Goal: Information Seeking & Learning: Compare options

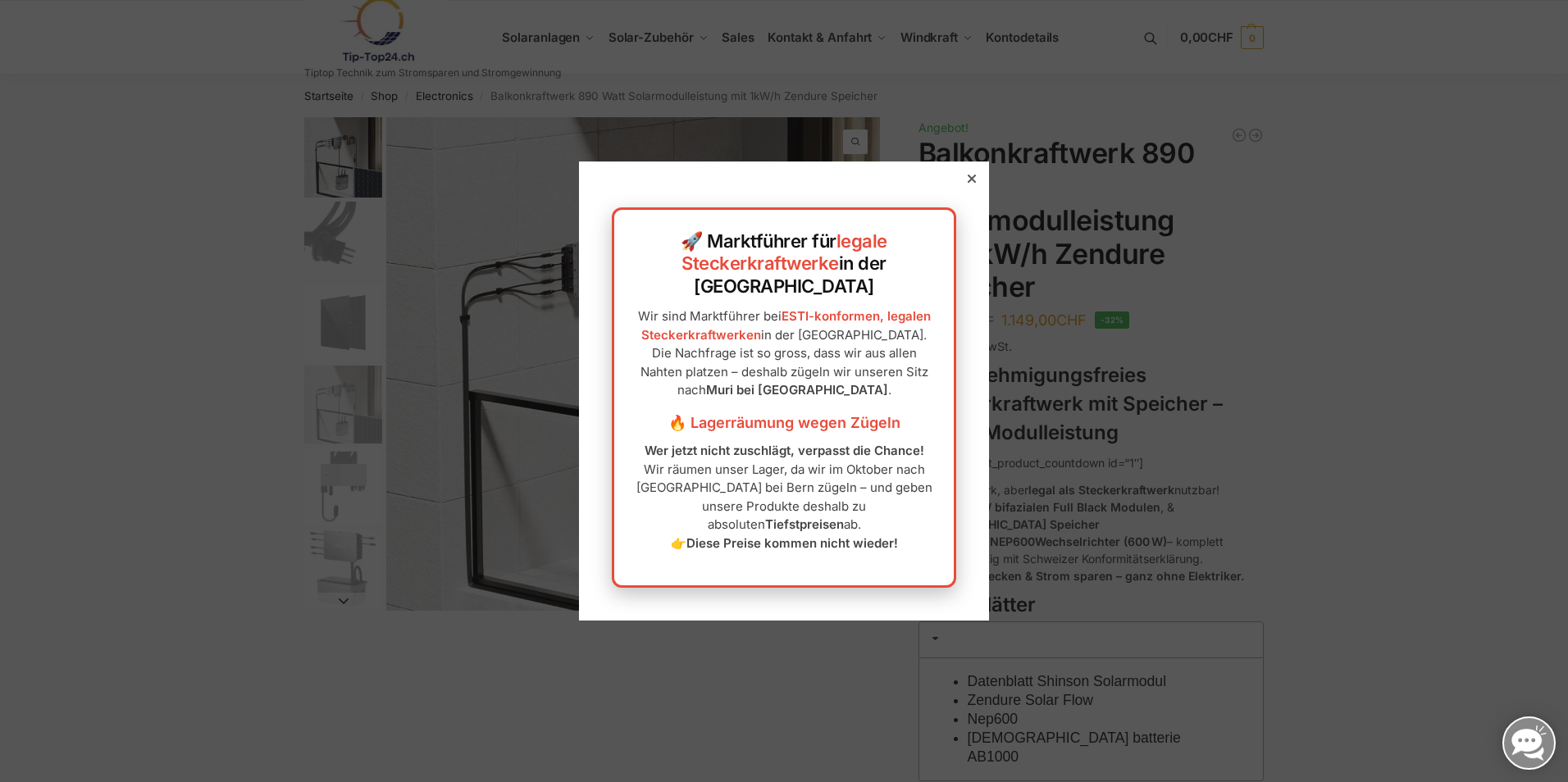
click at [958, 199] on div "🚀 Marktführer für legale Steckerkraftwerke in der [GEOGRAPHIC_DATA] Wir sind Ma…" at bounding box center [784, 391] width 410 height 460
click at [964, 186] on div at bounding box center [971, 178] width 14 height 14
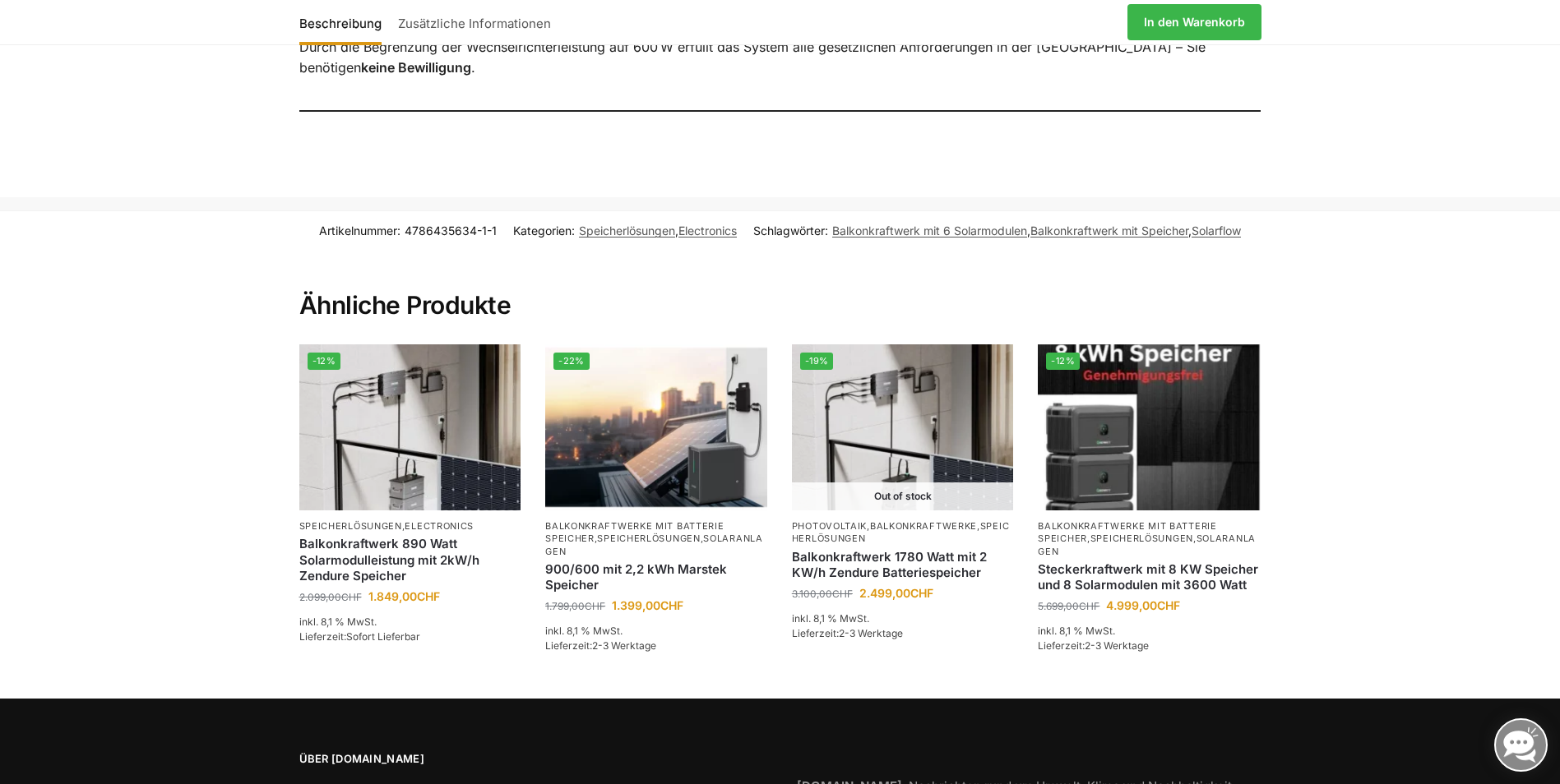
scroll to position [1809, 0]
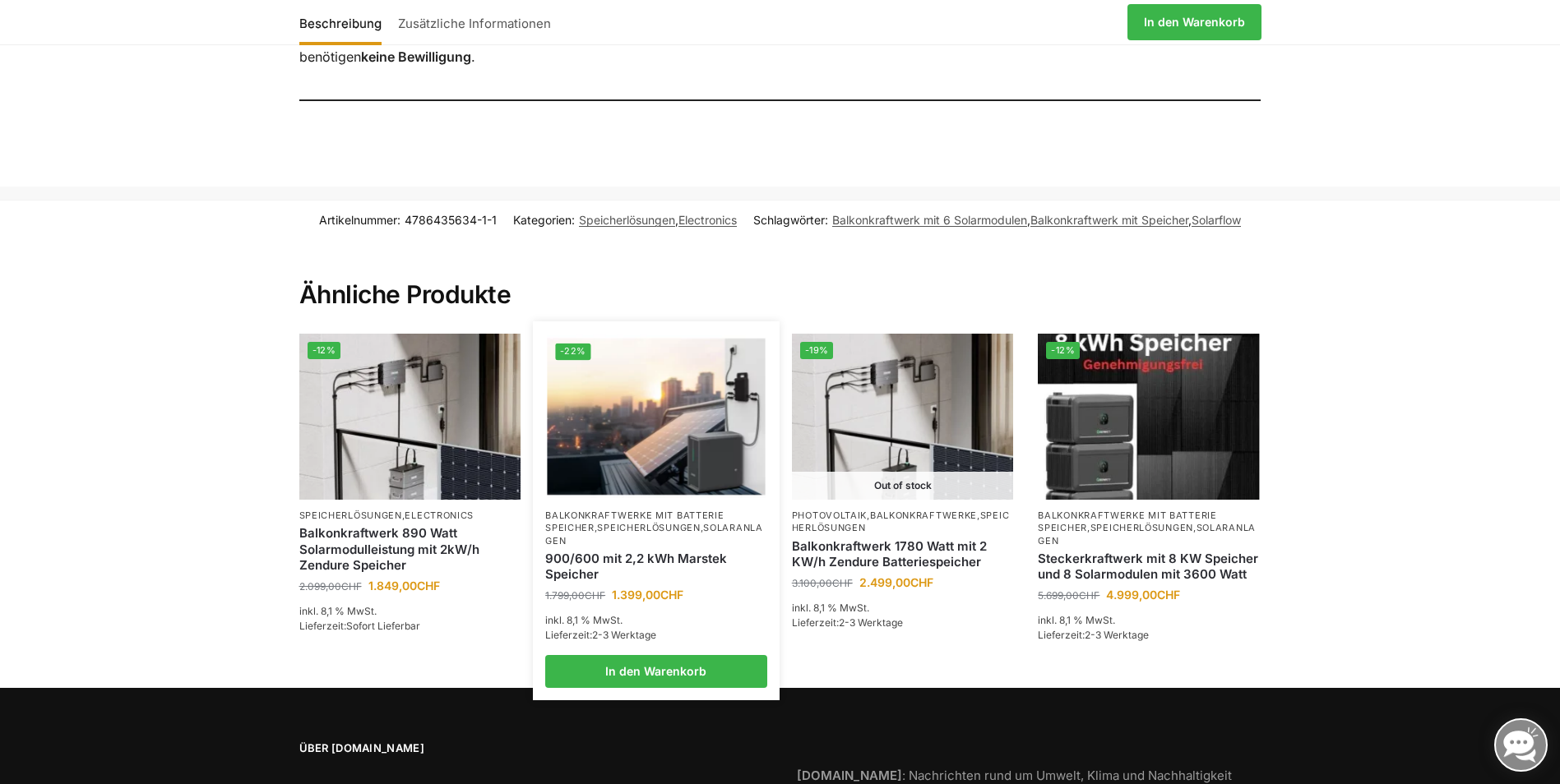
click at [647, 375] on img at bounding box center [656, 416] width 218 height 164
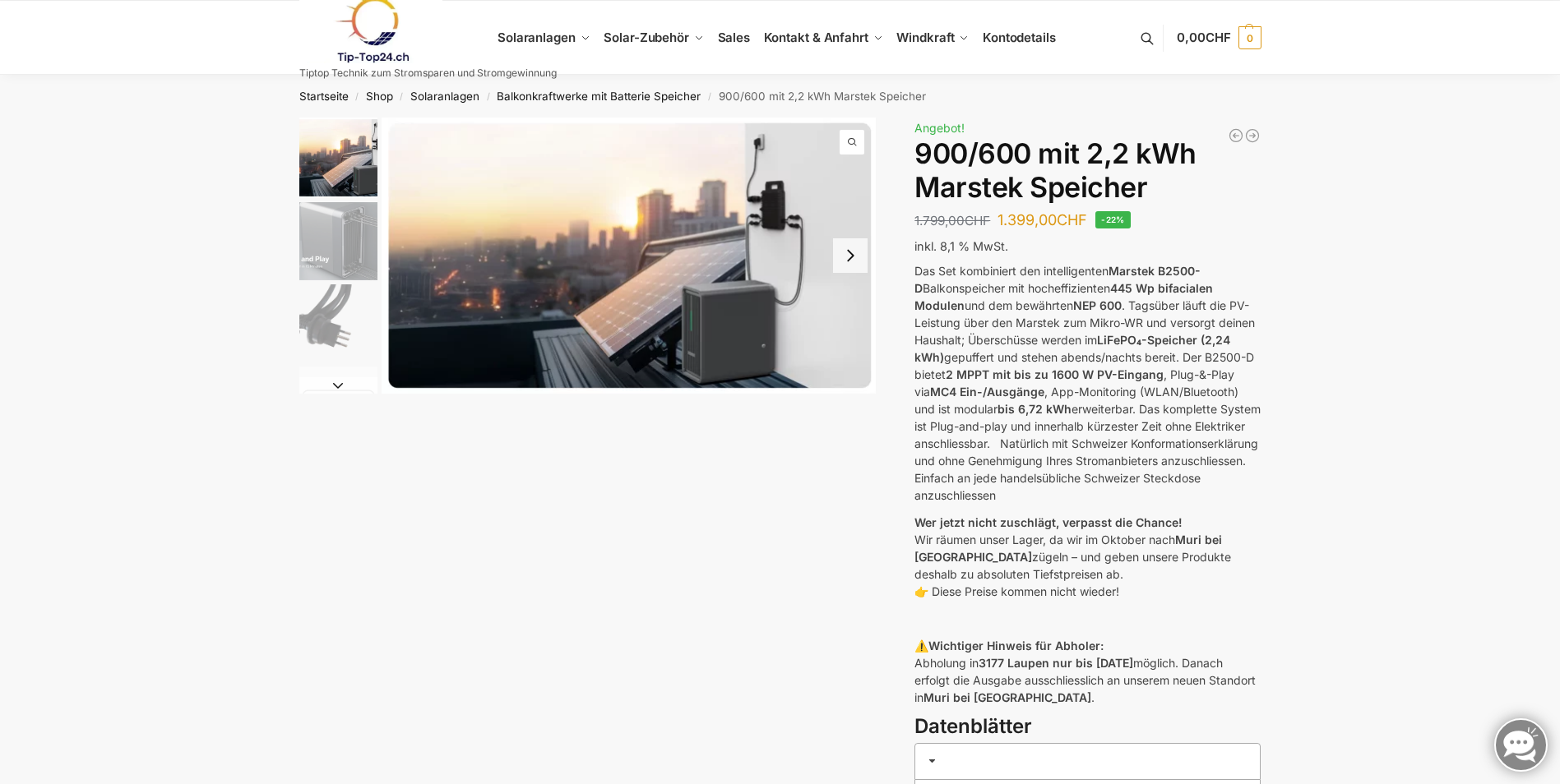
click at [848, 268] on button "Next slide" at bounding box center [850, 255] width 35 height 35
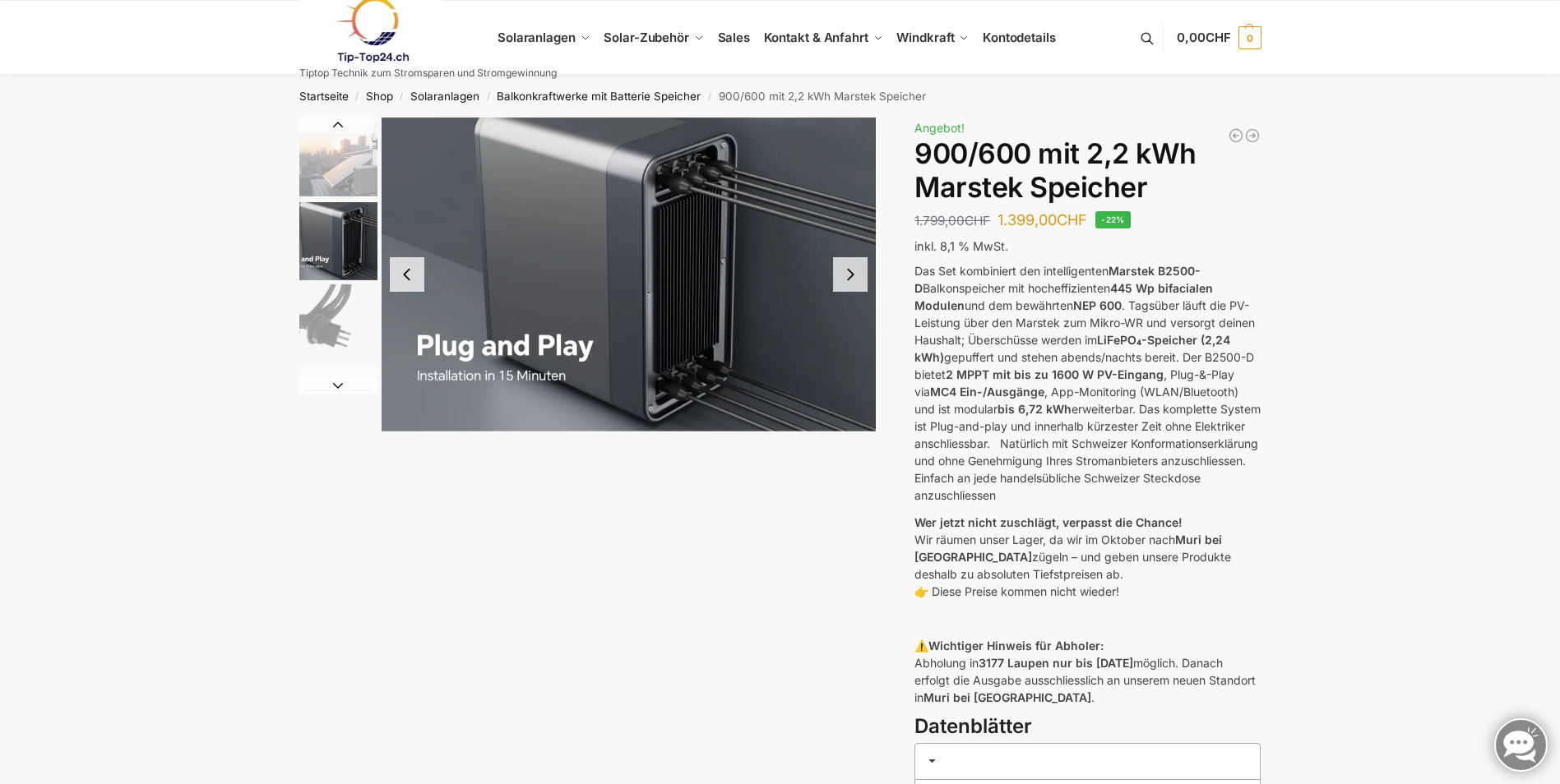
click at [853, 272] on button "Next slide" at bounding box center [850, 274] width 35 height 35
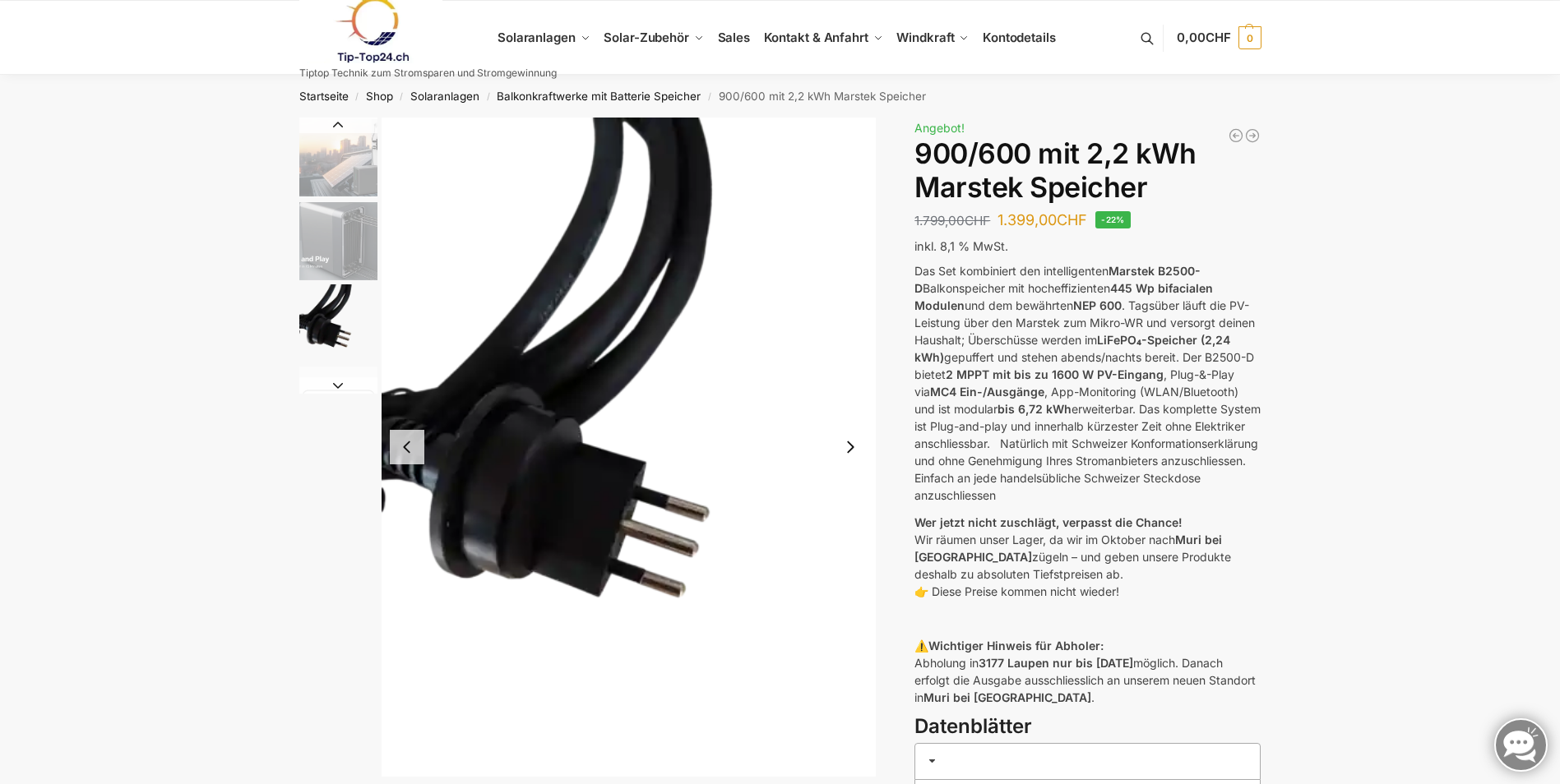
click at [859, 447] on button "Next slide" at bounding box center [850, 447] width 35 height 35
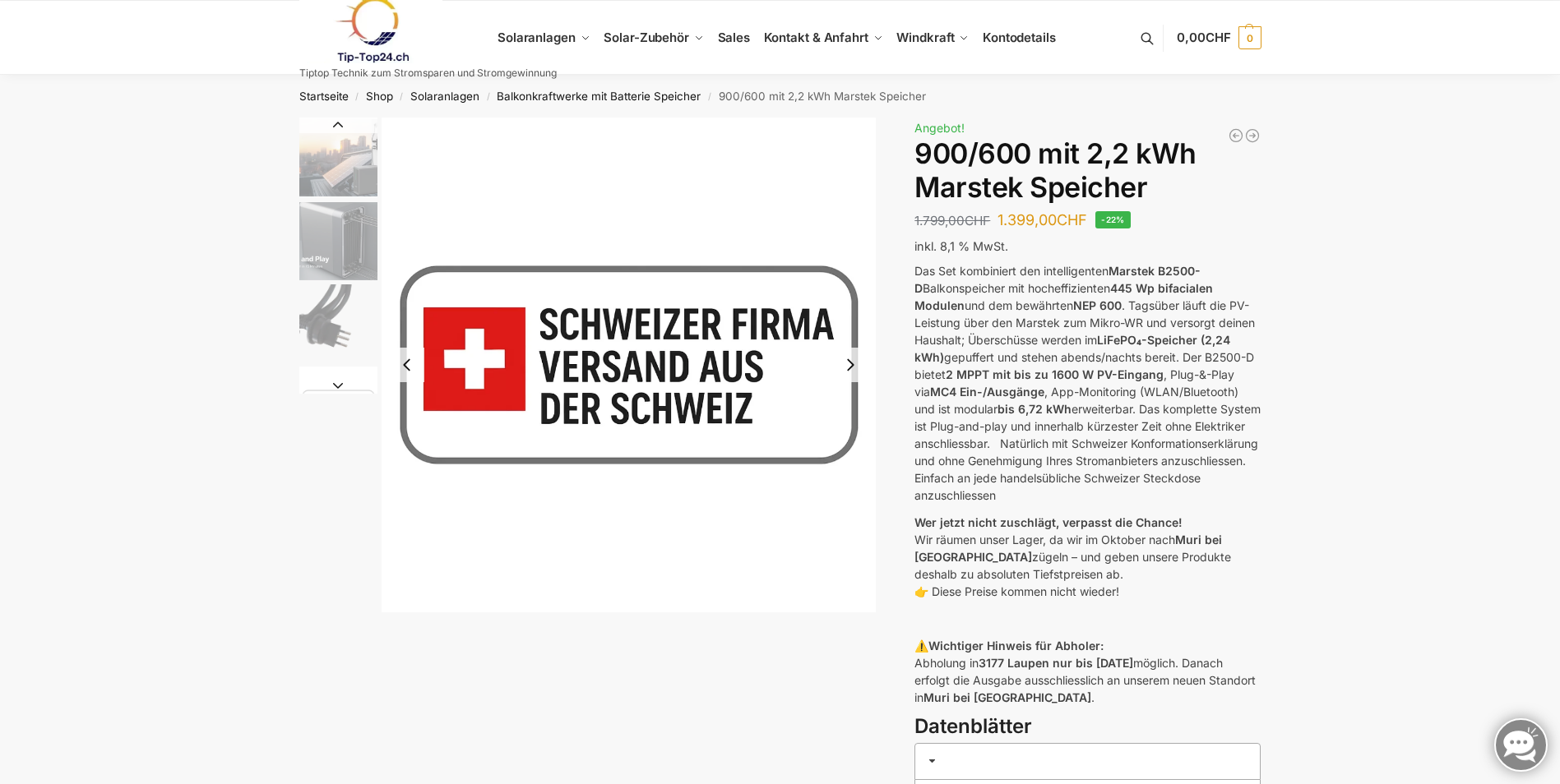
click at [850, 363] on button "Next slide" at bounding box center [850, 365] width 35 height 35
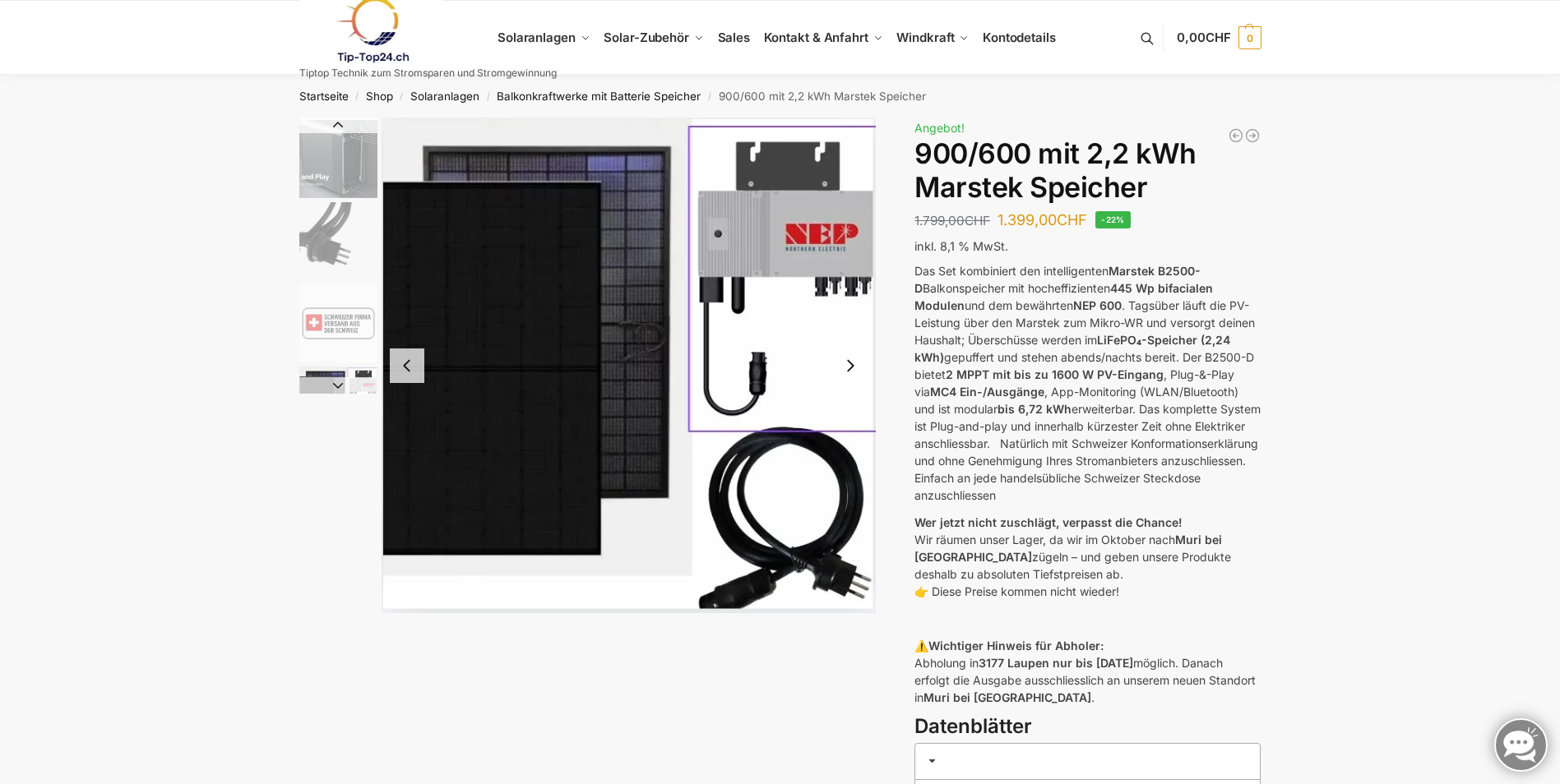
click at [848, 356] on button "Next slide" at bounding box center [850, 366] width 35 height 35
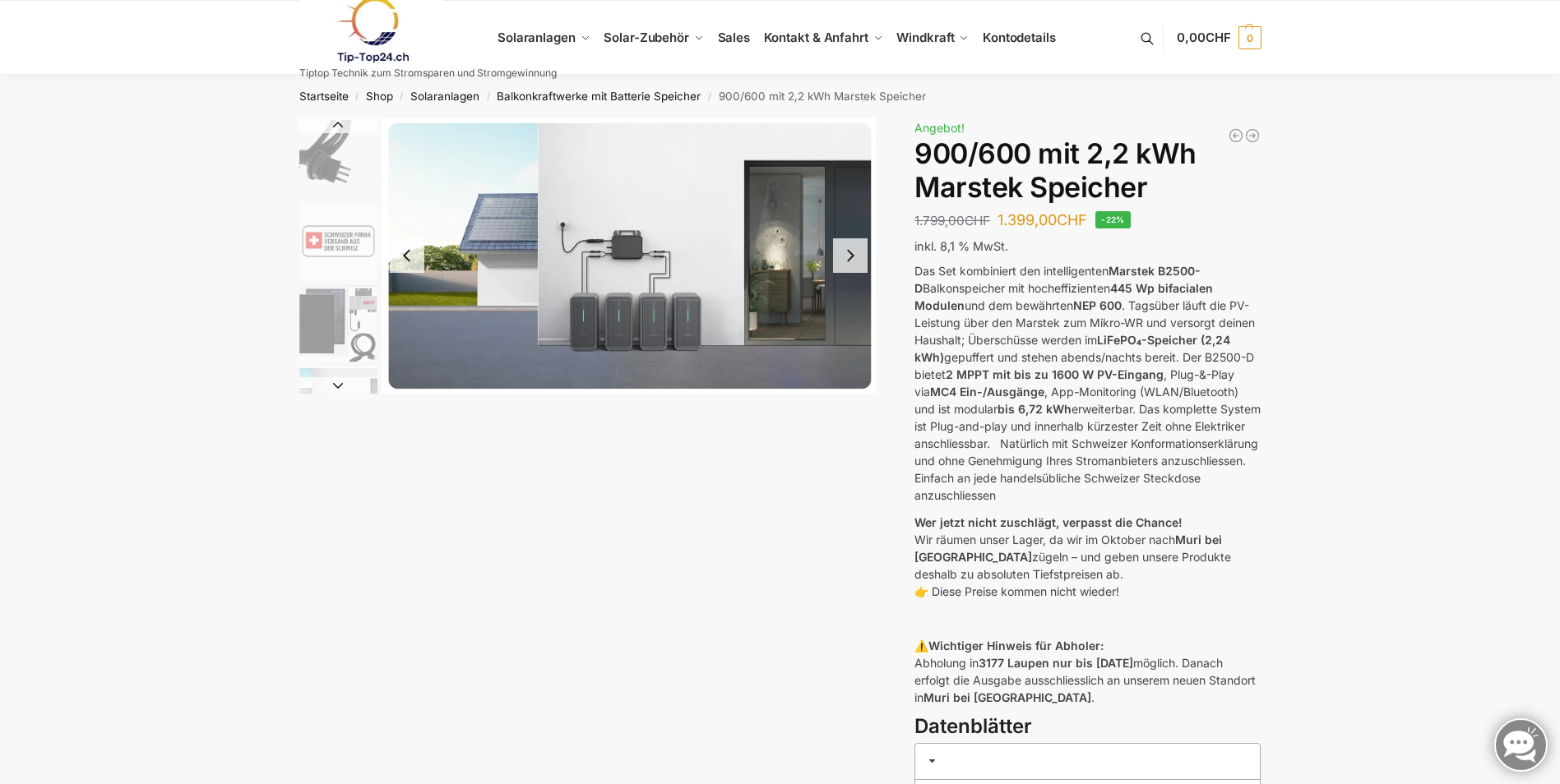
click at [856, 247] on button "Next slide" at bounding box center [850, 255] width 35 height 35
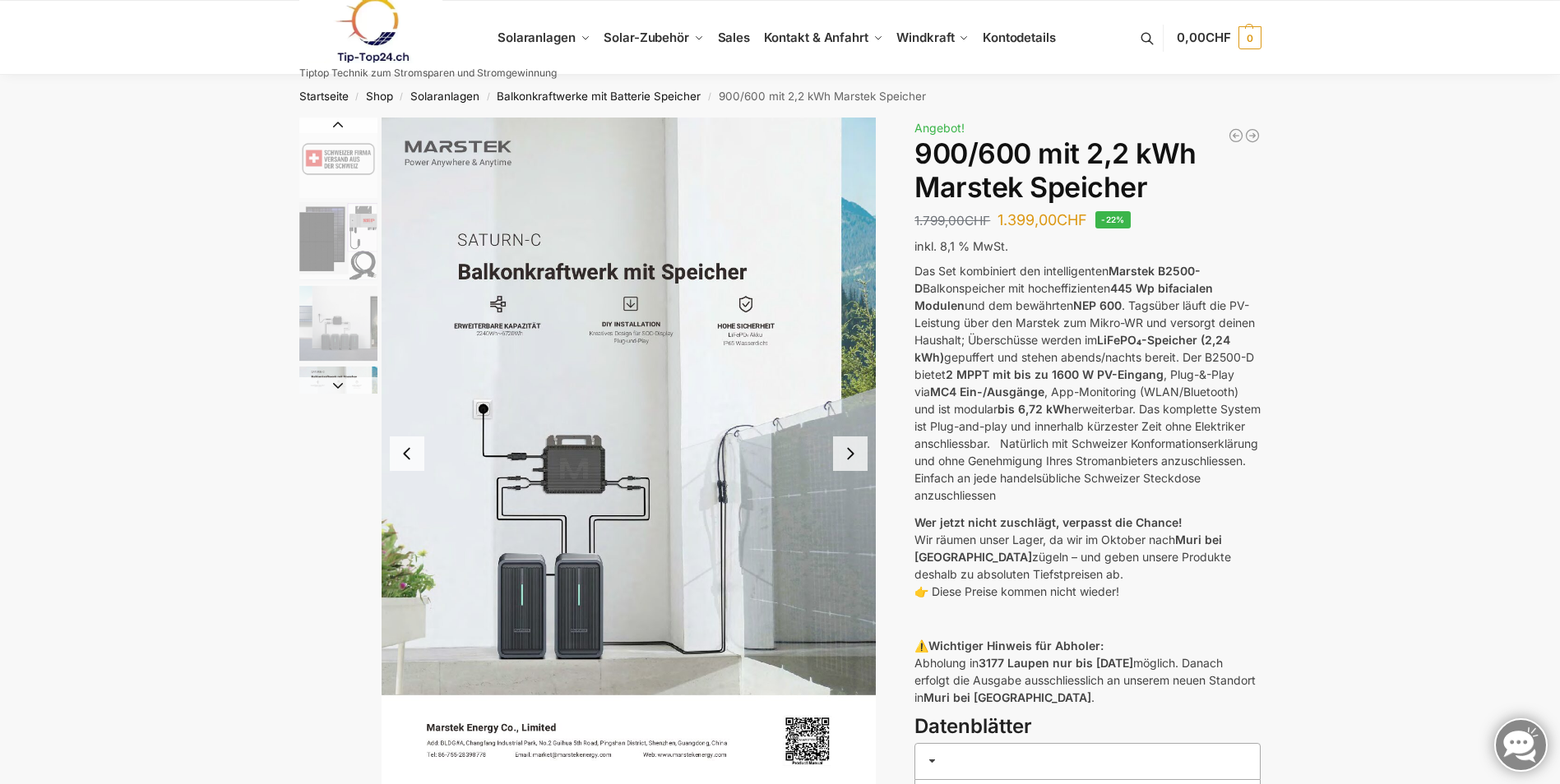
click at [848, 455] on button "Next slide" at bounding box center [850, 453] width 35 height 35
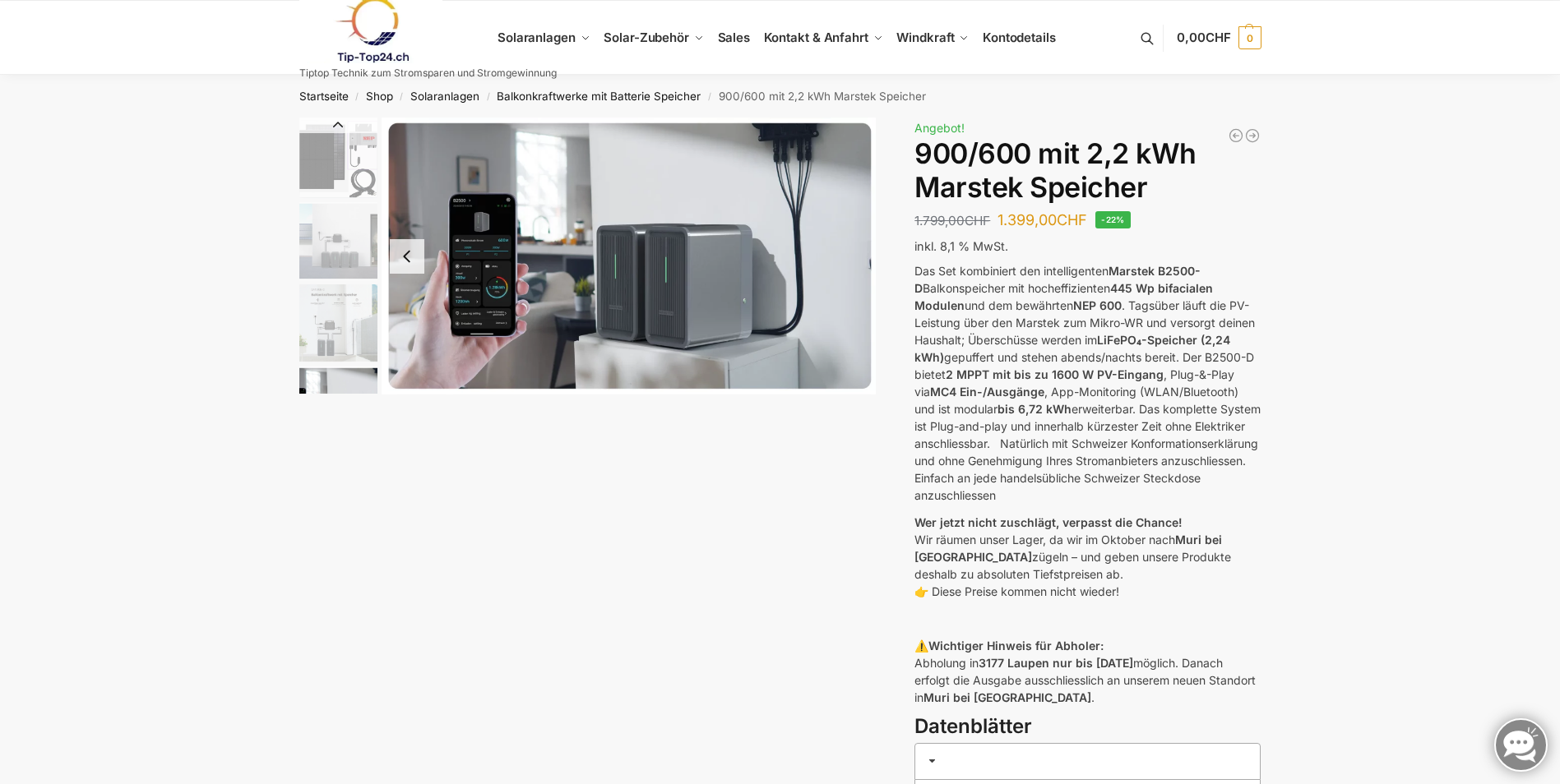
click at [832, 271] on img "8 / 8" at bounding box center [629, 256] width 495 height 277
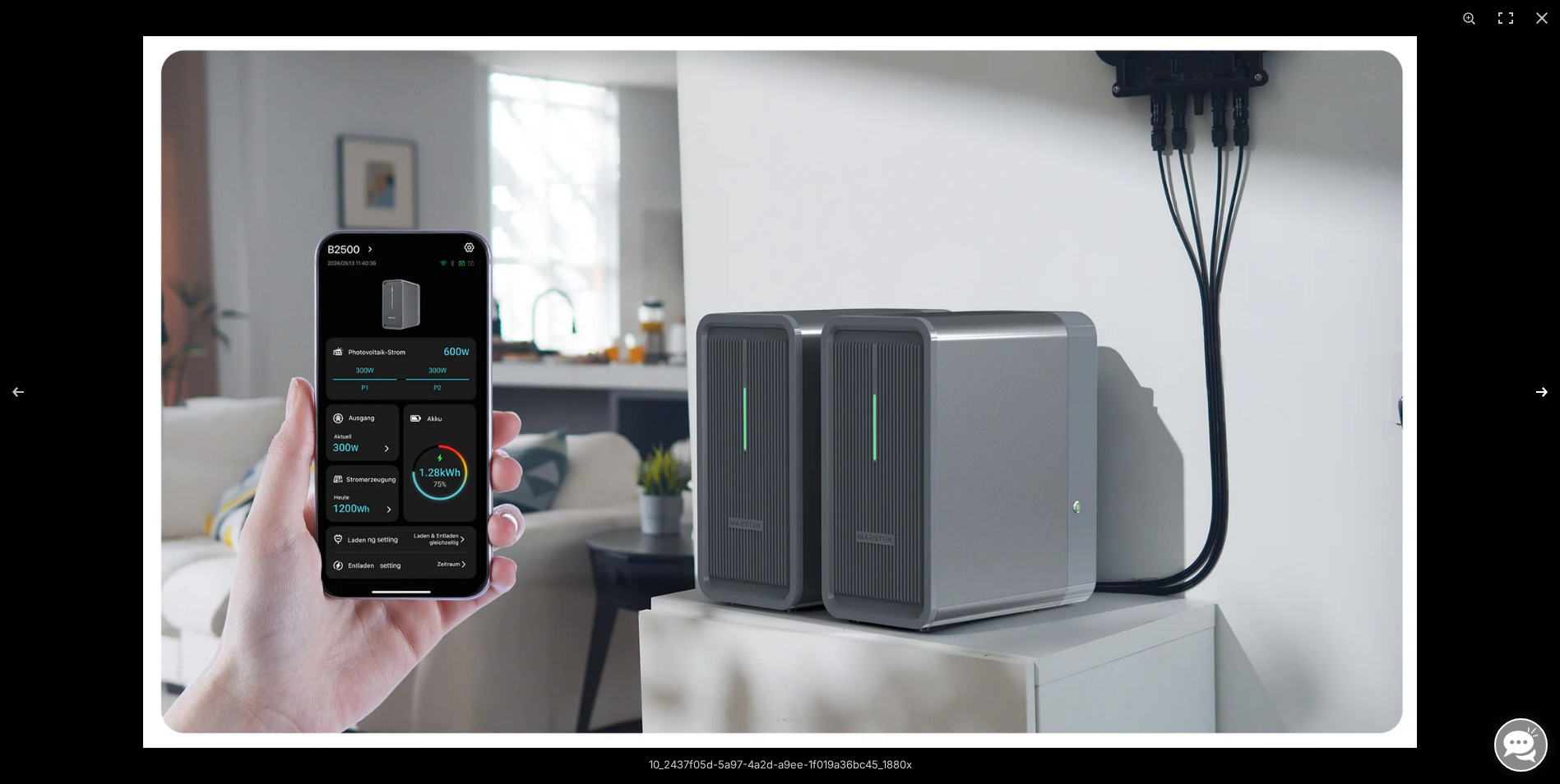
click at [1534, 387] on button "Next (arrow right)" at bounding box center [1531, 392] width 58 height 82
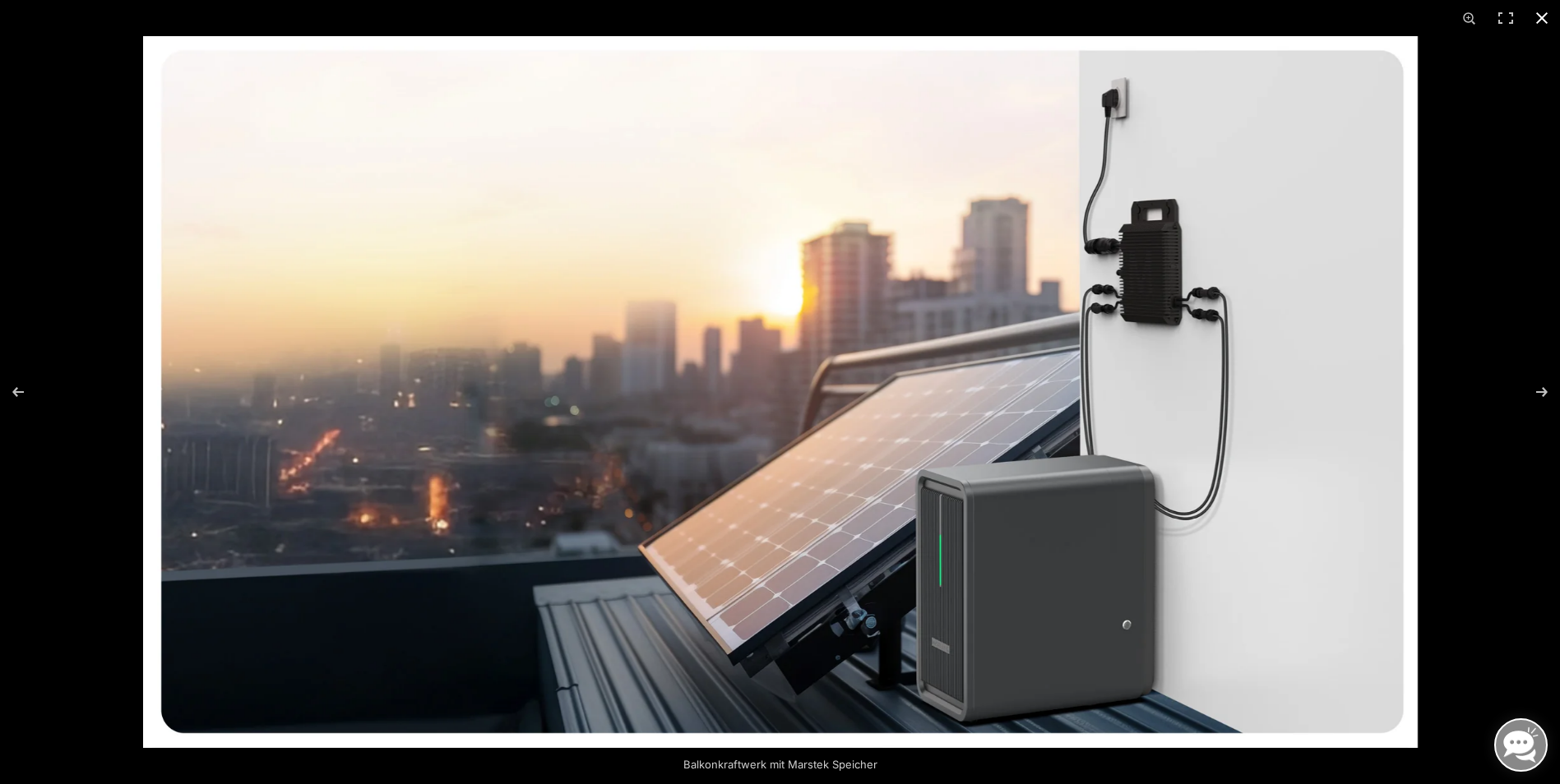
click at [1539, 12] on button "Close (Esc)" at bounding box center [1541, 18] width 36 height 36
